Goal: Task Accomplishment & Management: Use online tool/utility

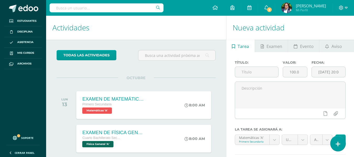
click at [338, 143] on icon at bounding box center [337, 144] width 5 height 6
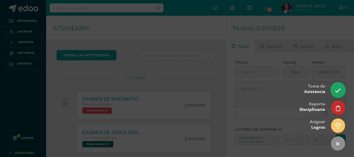
click at [340, 88] on icon at bounding box center [337, 90] width 6 height 6
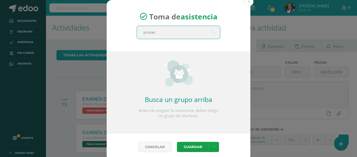
type input "primero"
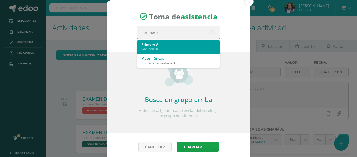
click at [164, 48] on div "Secundaria" at bounding box center [179, 49] width 74 height 5
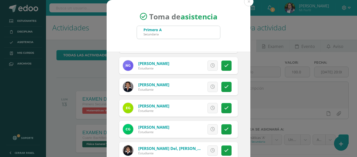
scroll to position [209, 0]
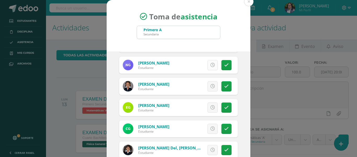
click at [208, 65] on link at bounding box center [213, 65] width 10 height 10
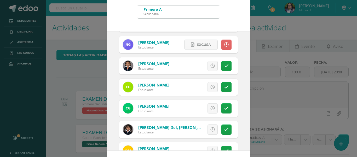
scroll to position [41, 0]
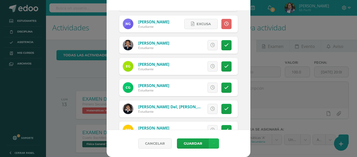
click at [213, 142] on icon at bounding box center [214, 143] width 3 height 4
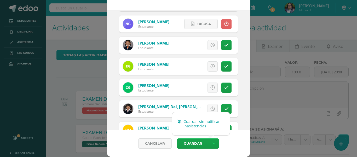
click at [196, 121] on link "Guardar sin notificar inasistencias" at bounding box center [201, 123] width 58 height 13
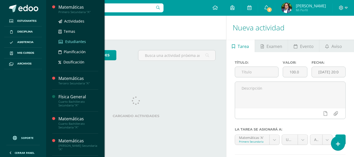
click at [65, 43] on span "Estudiantes" at bounding box center [75, 41] width 21 height 5
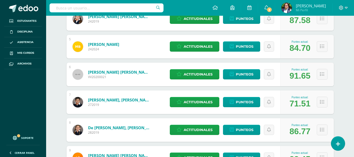
scroll to position [195, 0]
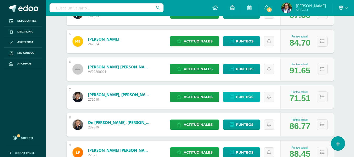
click at [232, 96] on icon at bounding box center [232, 96] width 4 height 4
